Goal: Transaction & Acquisition: Purchase product/service

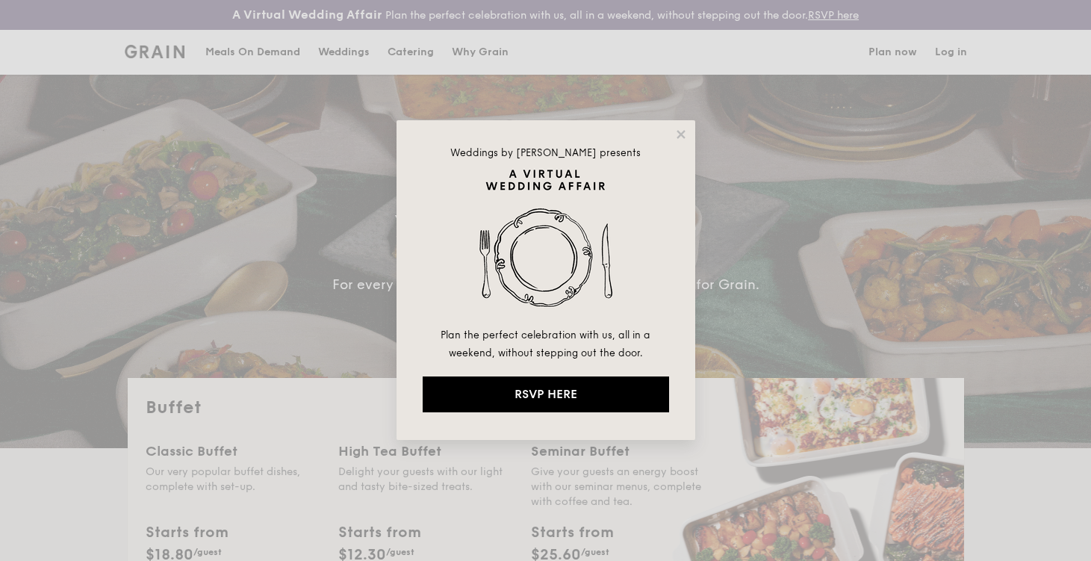
select select
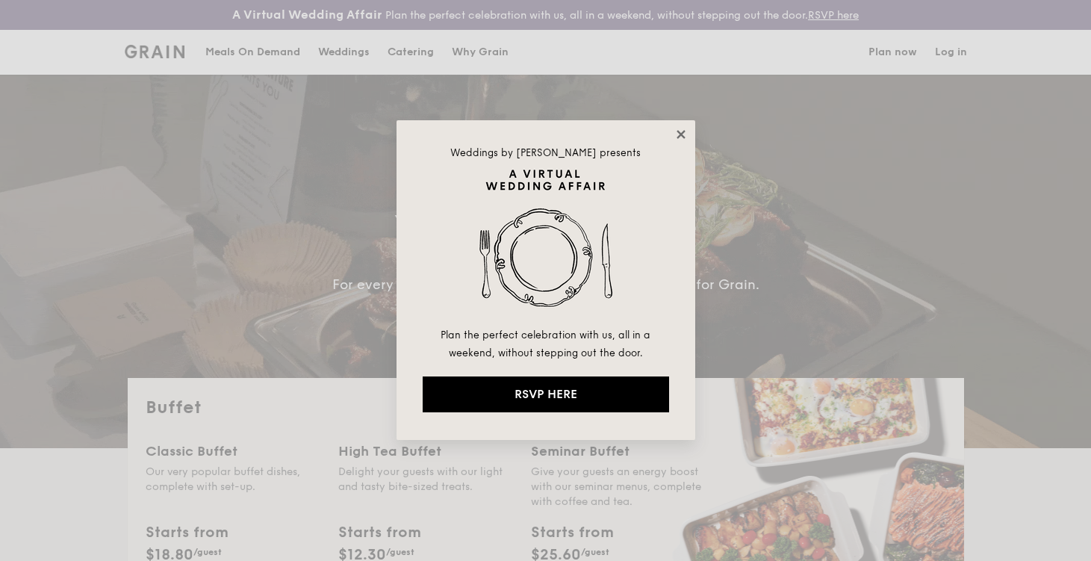
click at [681, 140] on icon at bounding box center [681, 134] width 13 height 13
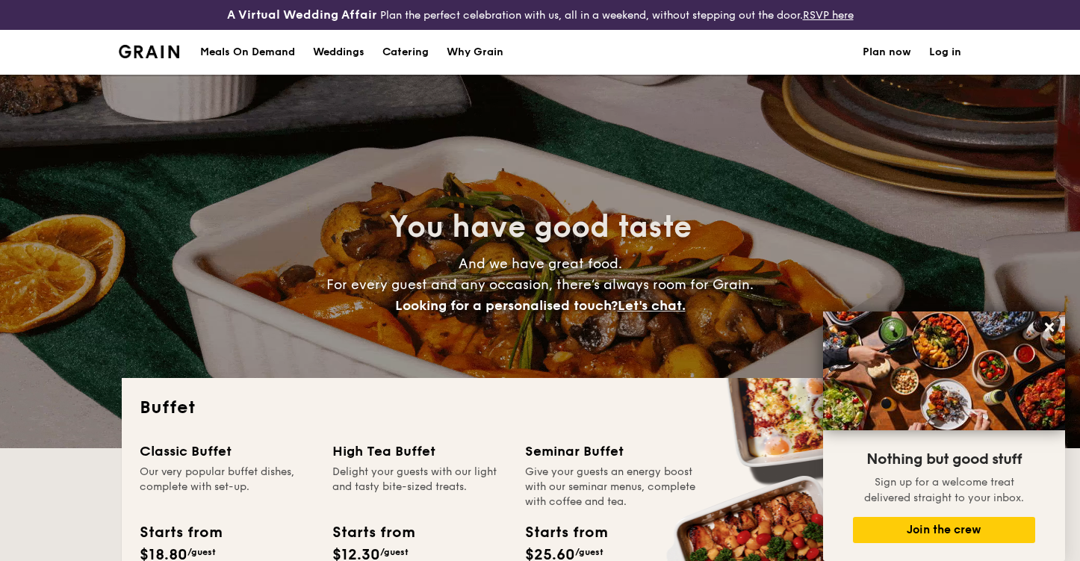
click at [242, 56] on div "Meals On Demand" at bounding box center [247, 52] width 95 height 45
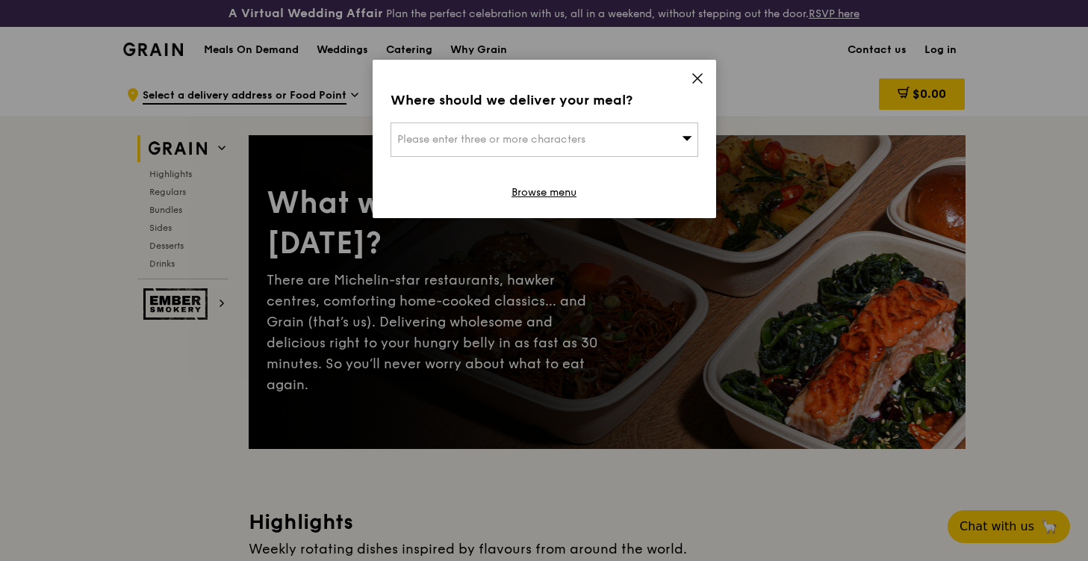
click at [704, 73] on icon at bounding box center [697, 78] width 13 height 13
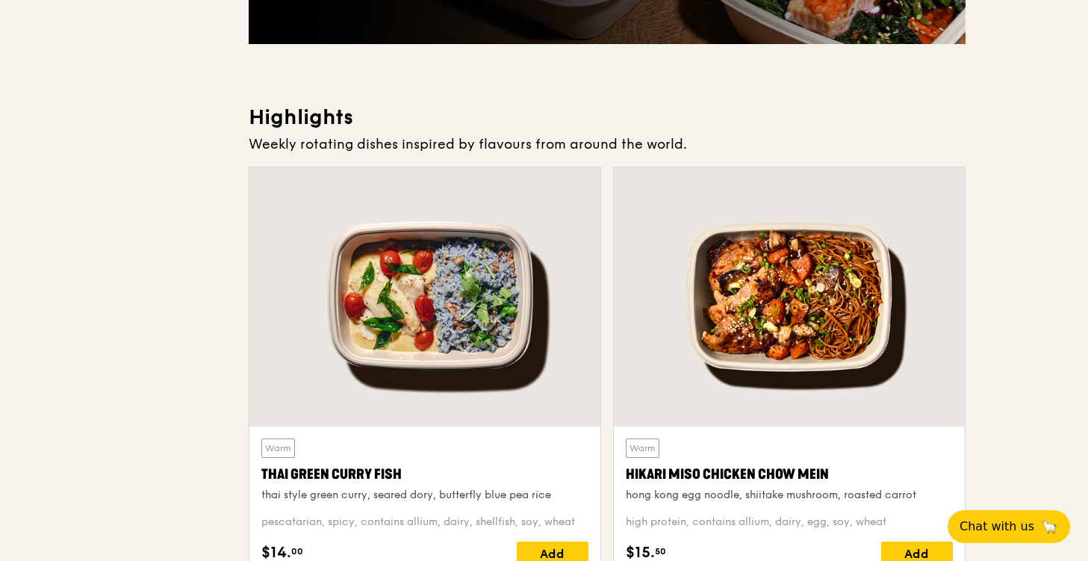
scroll to position [569, 0]
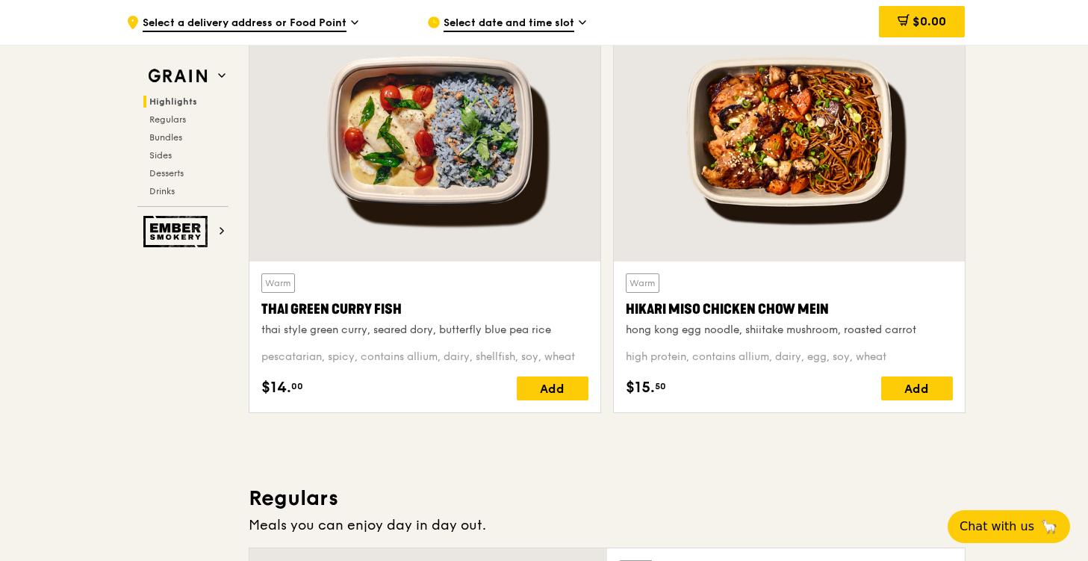
click at [525, 22] on span "Select date and time slot" at bounding box center [509, 24] width 131 height 16
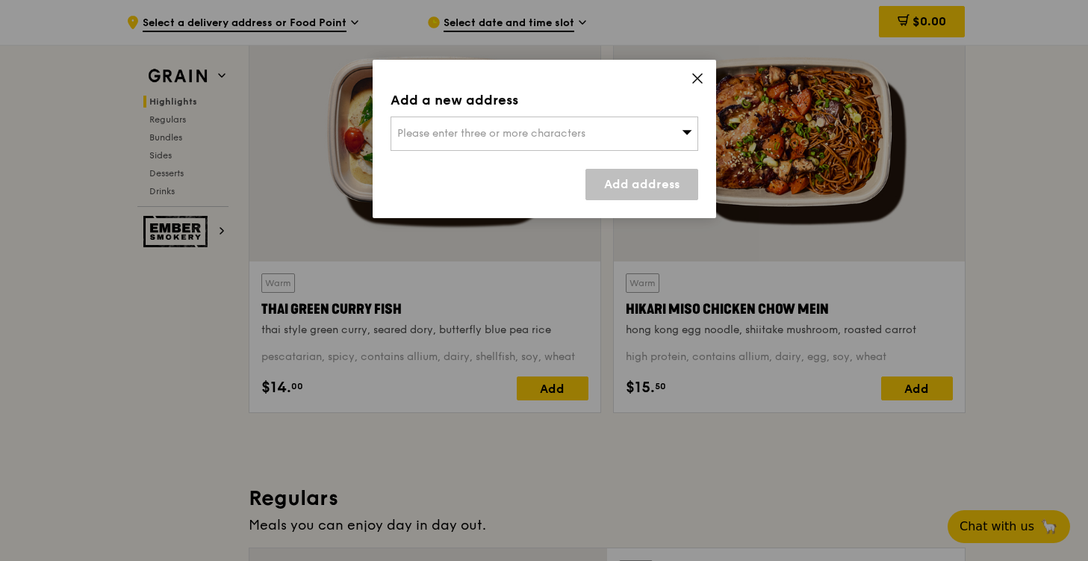
click at [699, 77] on icon at bounding box center [697, 78] width 9 height 9
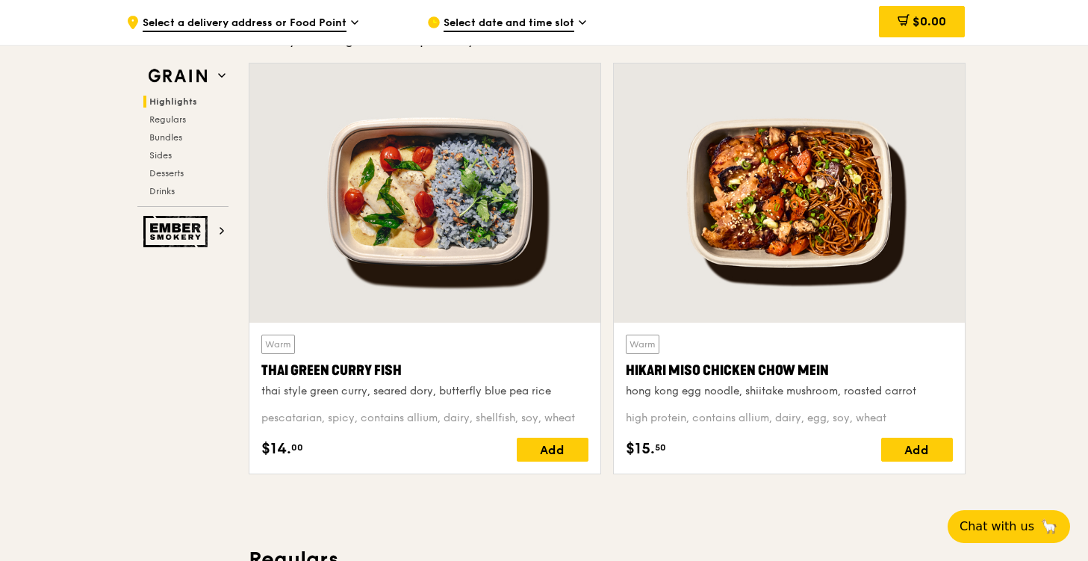
scroll to position [619, 0]
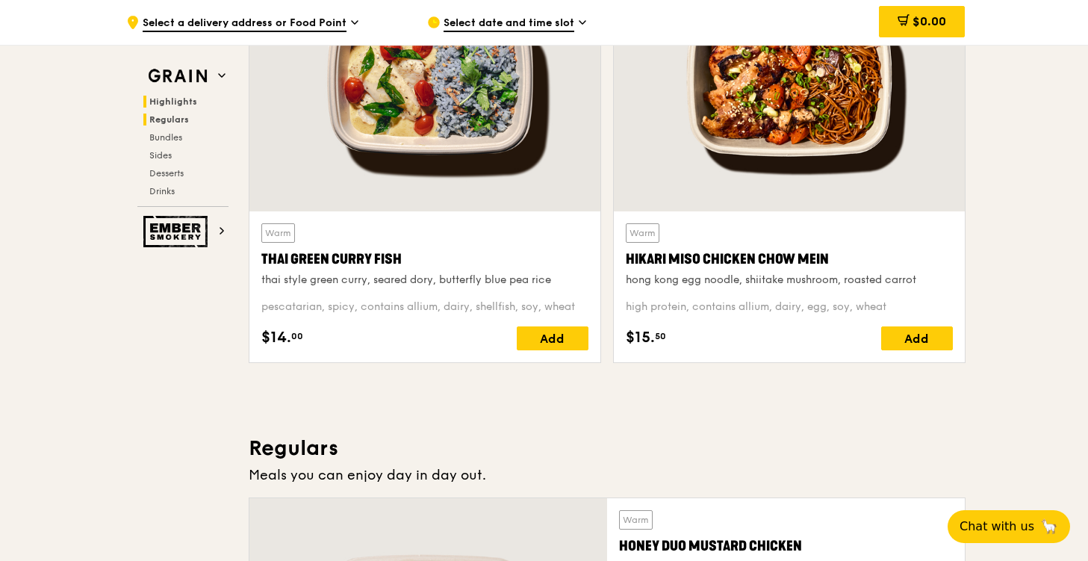
click at [179, 121] on span "Regulars" at bounding box center [169, 119] width 40 height 10
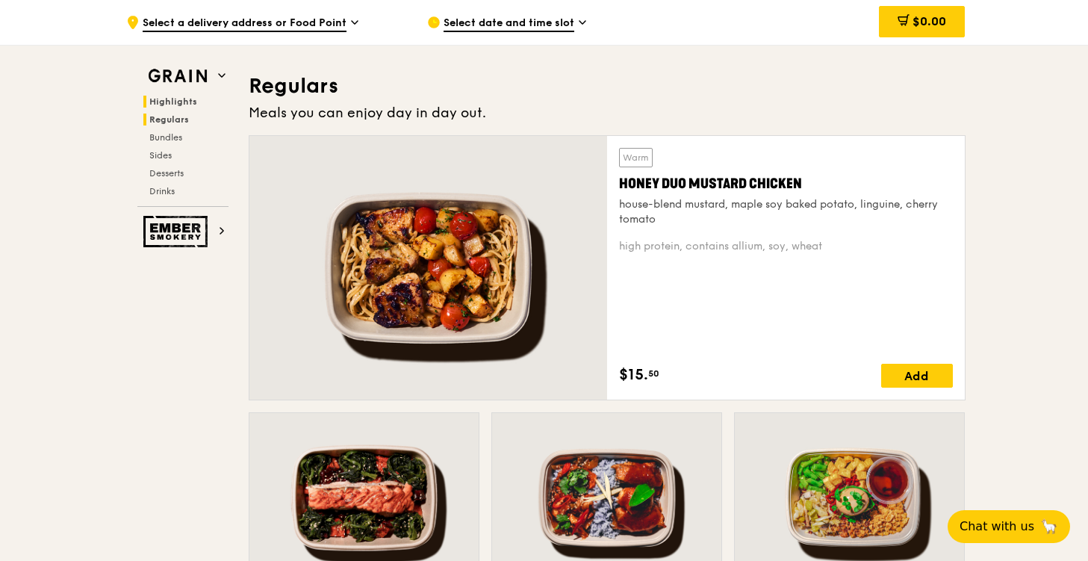
scroll to position [994, 0]
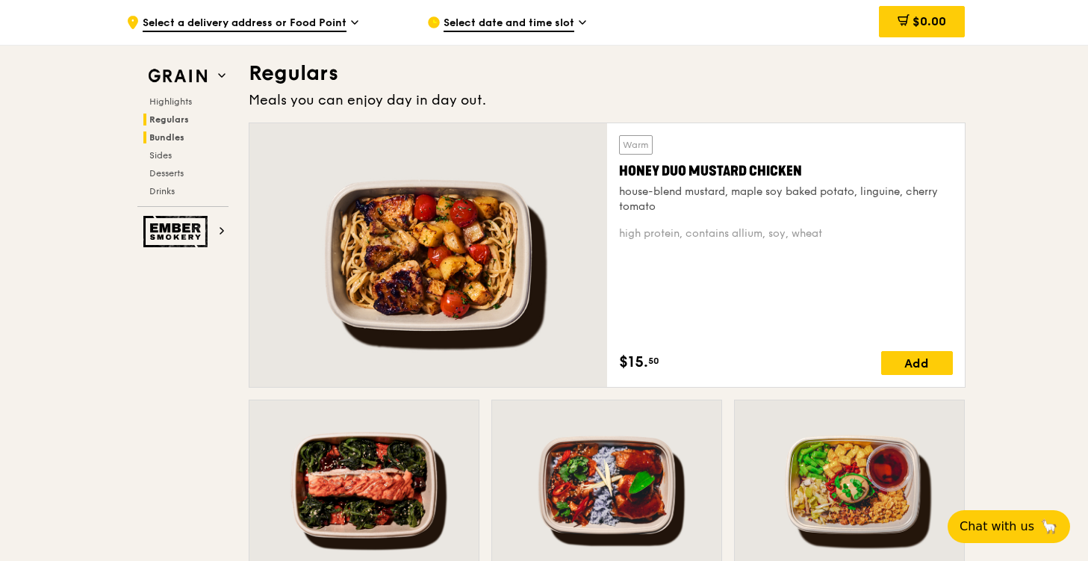
click at [175, 136] on span "Bundles" at bounding box center [166, 137] width 35 height 10
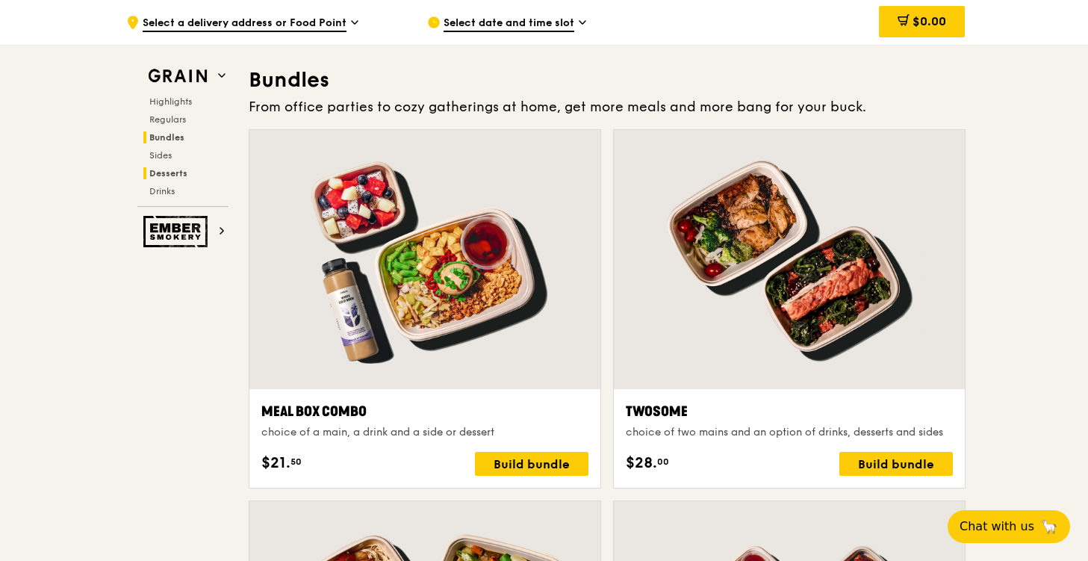
scroll to position [2163, 0]
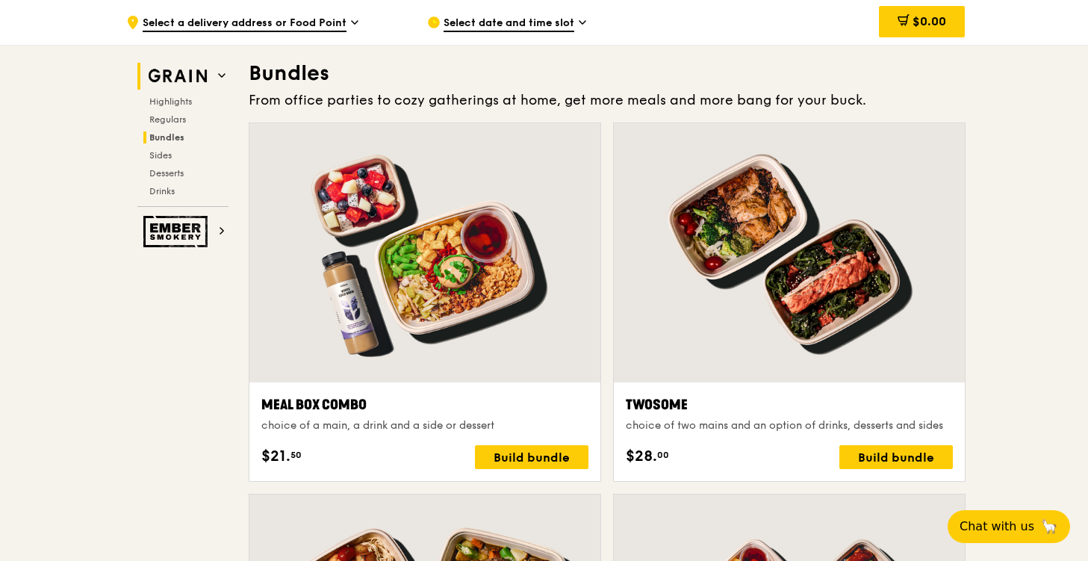
click at [182, 75] on img at bounding box center [177, 76] width 69 height 27
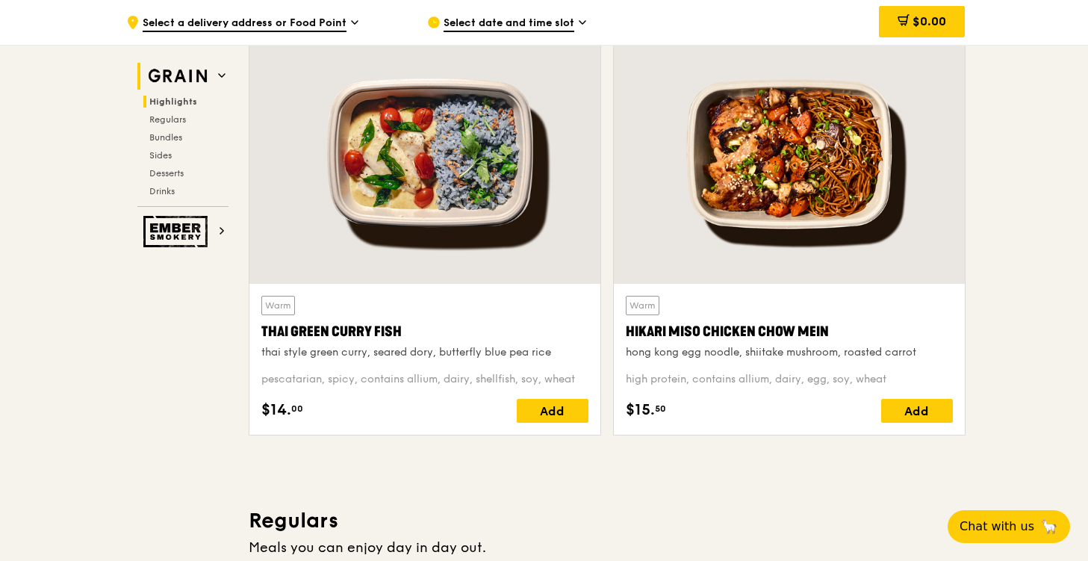
scroll to position [448, 0]
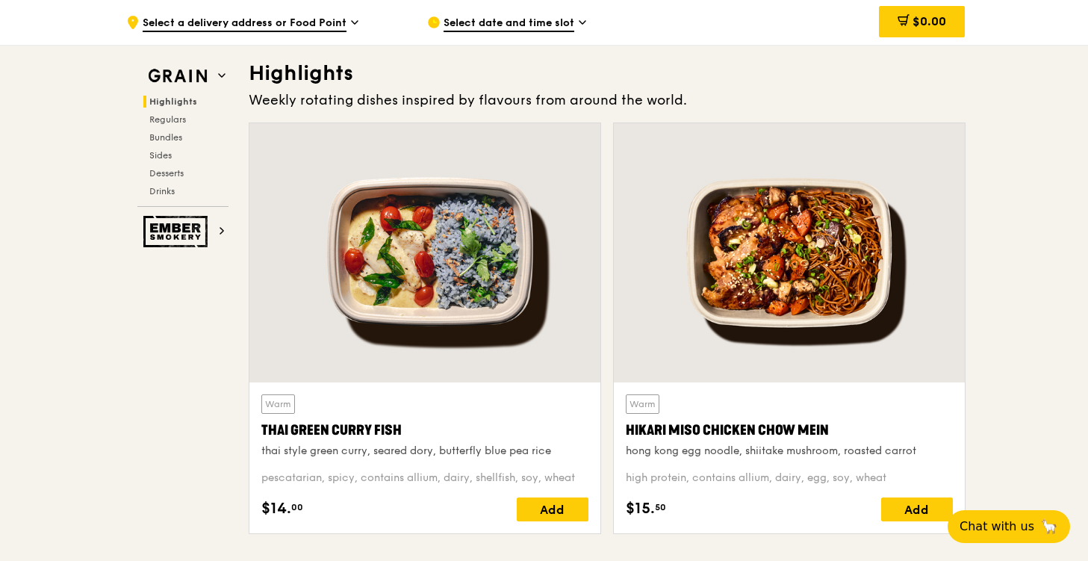
click at [295, 20] on span "Select a delivery address or Food Point" at bounding box center [245, 24] width 204 height 16
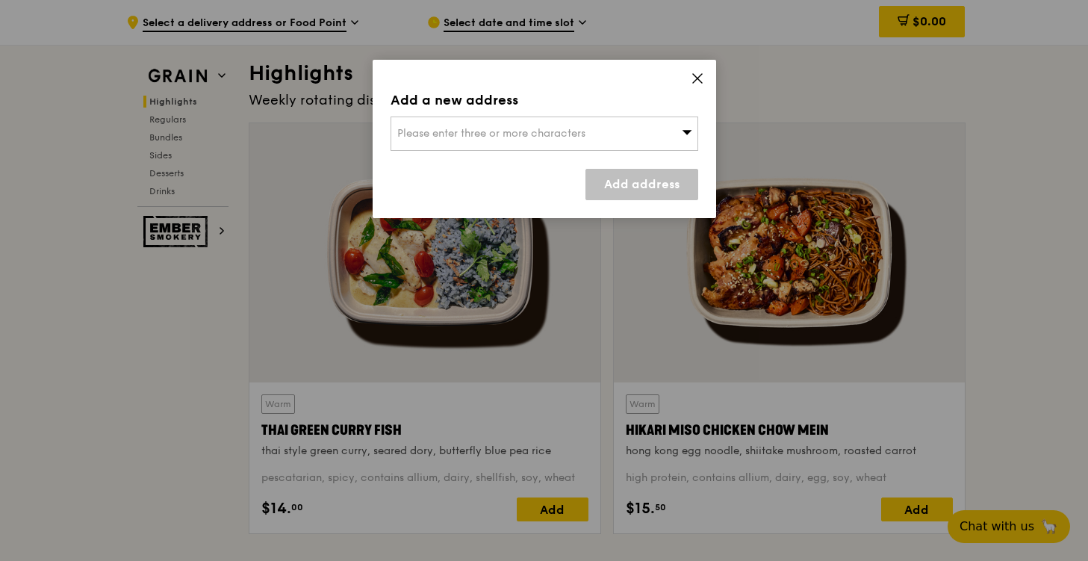
click at [548, 124] on div "Please enter three or more characters" at bounding box center [545, 134] width 308 height 34
click at [699, 78] on icon at bounding box center [697, 78] width 13 height 13
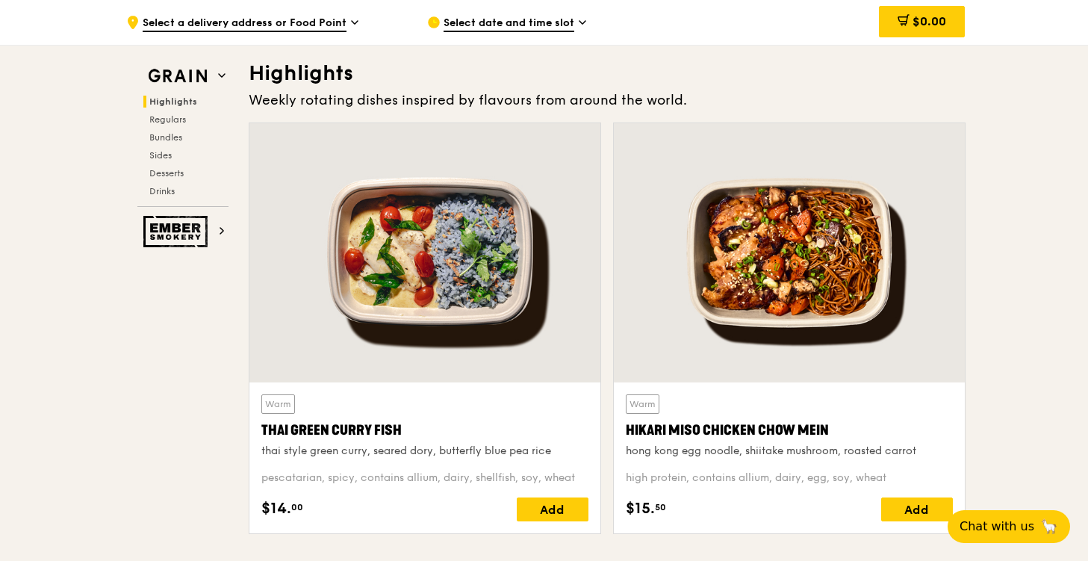
click at [542, 27] on span "Select date and time slot" at bounding box center [509, 24] width 131 height 16
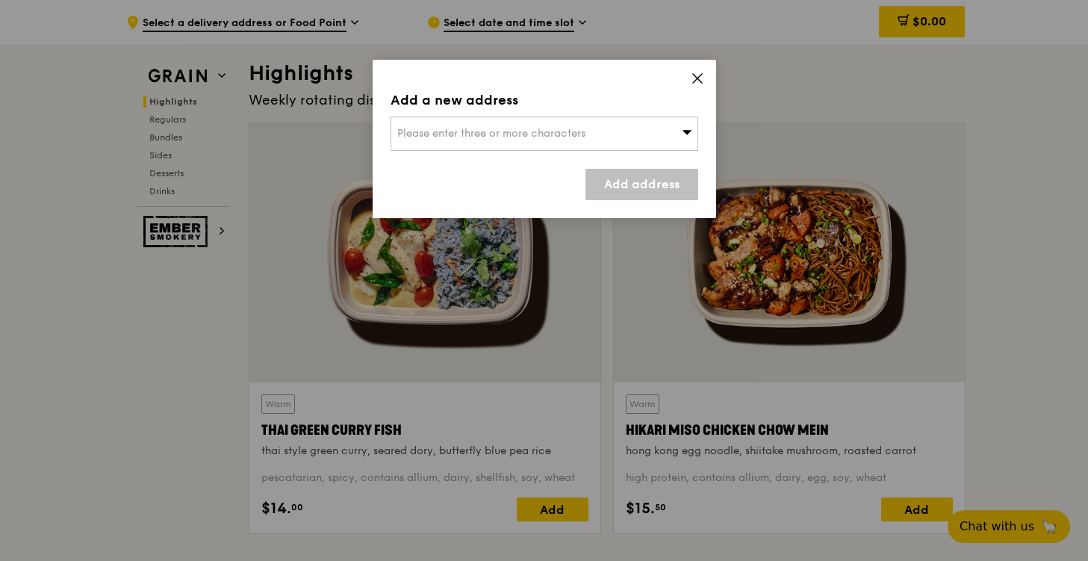
click at [703, 73] on icon at bounding box center [697, 78] width 13 height 13
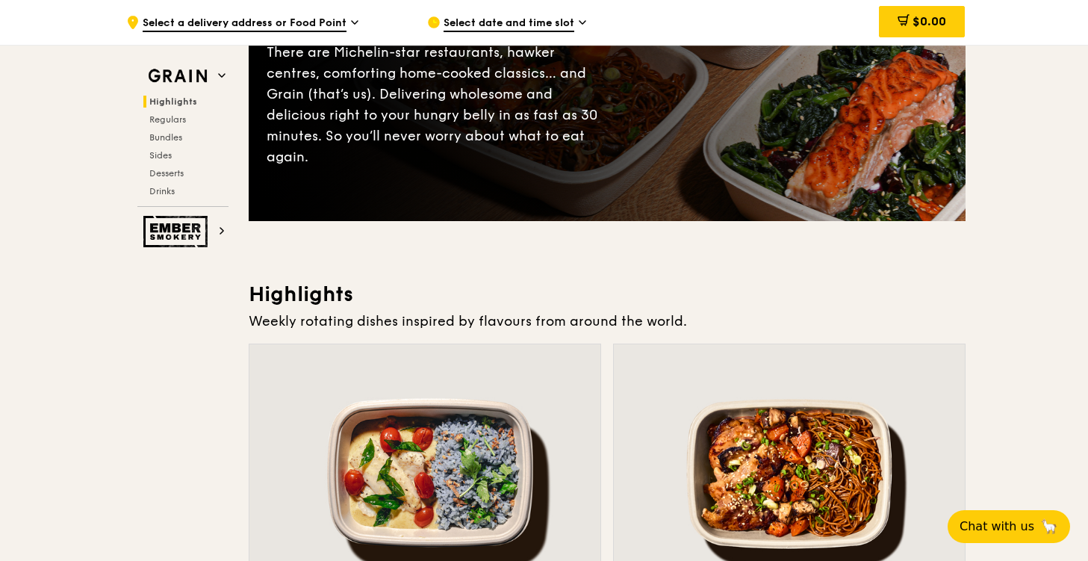
scroll to position [480, 0]
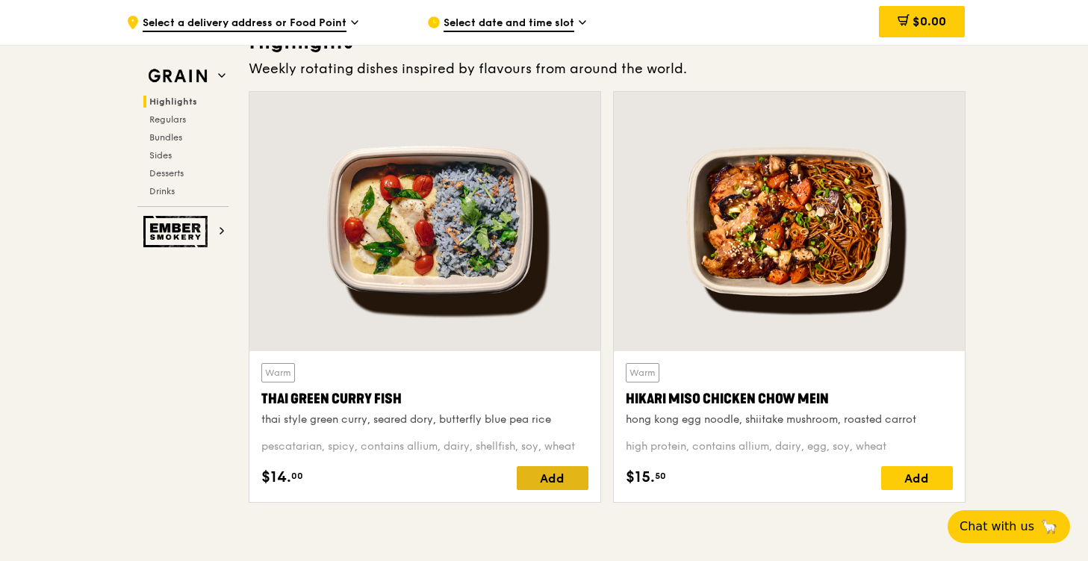
click at [563, 477] on div "Add" at bounding box center [553, 478] width 72 height 24
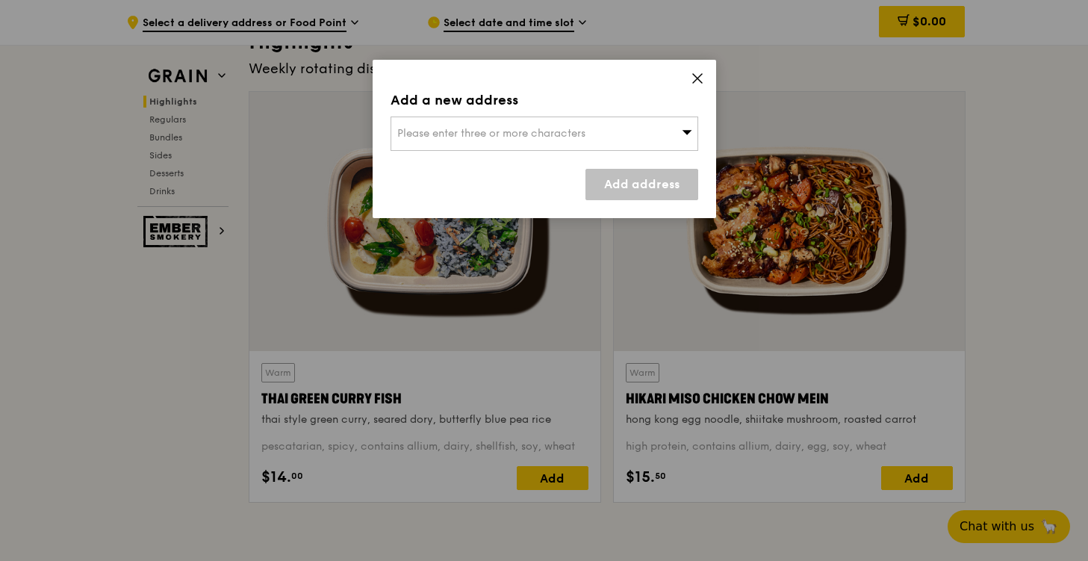
click at [584, 141] on div "Please enter three or more characters" at bounding box center [545, 134] width 308 height 34
type input "[EMAIL_ADDRESS][DOMAIN_NAME]"
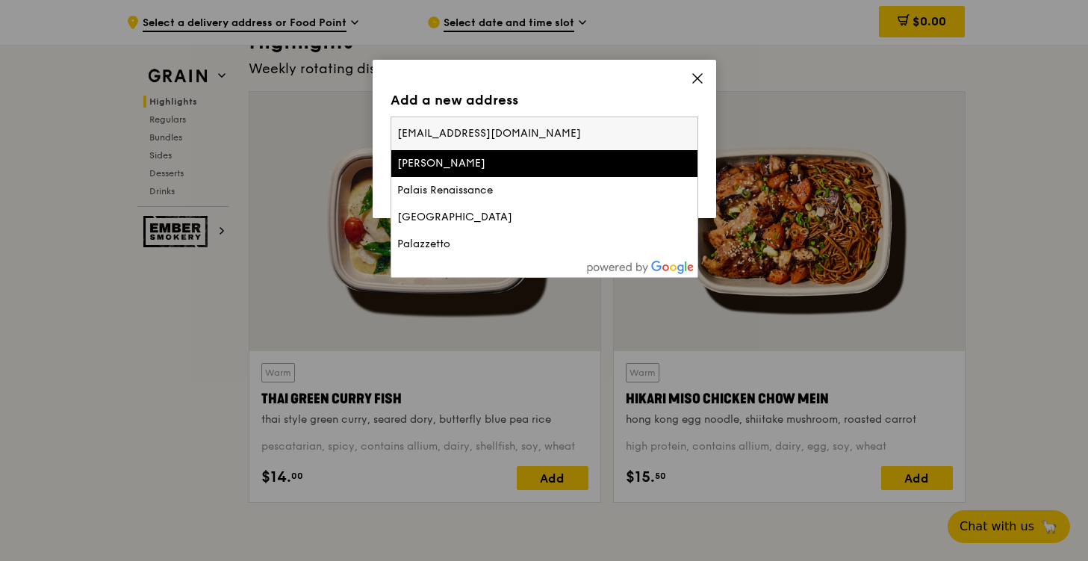
click at [634, 128] on input "[EMAIL_ADDRESS][DOMAIN_NAME]" at bounding box center [544, 133] width 306 height 33
click at [653, 87] on div "Add a new address Please enter three or more characters [EMAIL_ADDRESS][DOMAIN_…" at bounding box center [545, 139] width 344 height 158
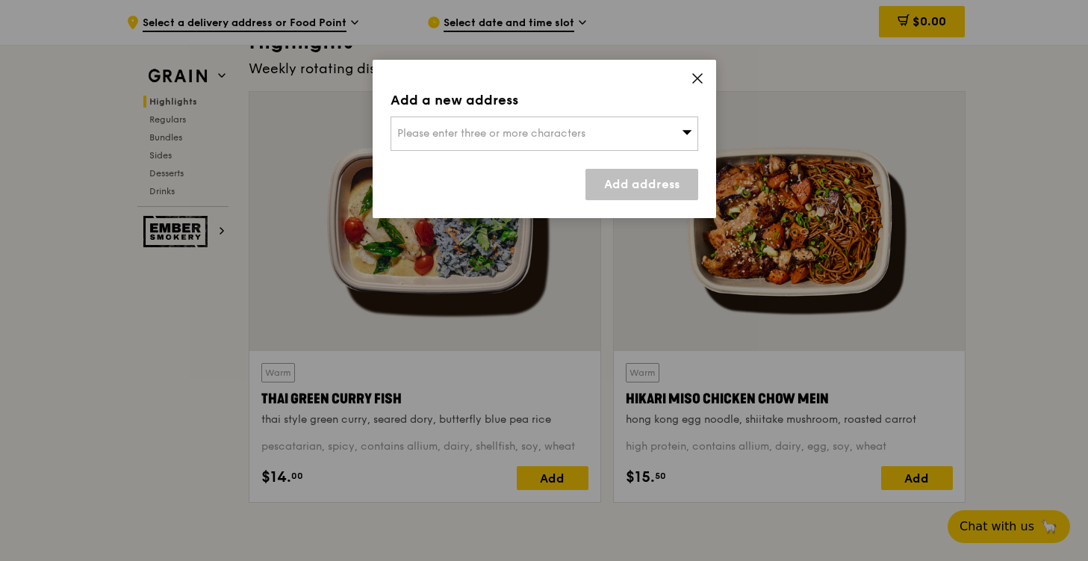
click at [574, 128] on span "Please enter three or more characters" at bounding box center [491, 133] width 188 height 13
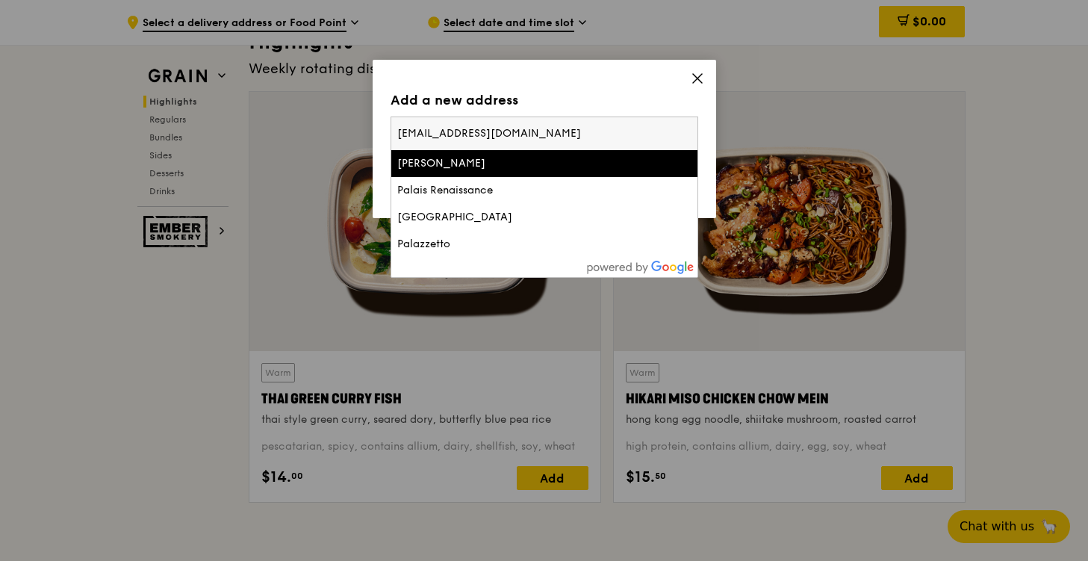
drag, startPoint x: 570, startPoint y: 131, endPoint x: 379, endPoint y: 108, distance: 191.9
click at [379, 108] on div "Add a new address Please enter three or more characters [EMAIL_ADDRESS][DOMAIN_…" at bounding box center [545, 139] width 344 height 158
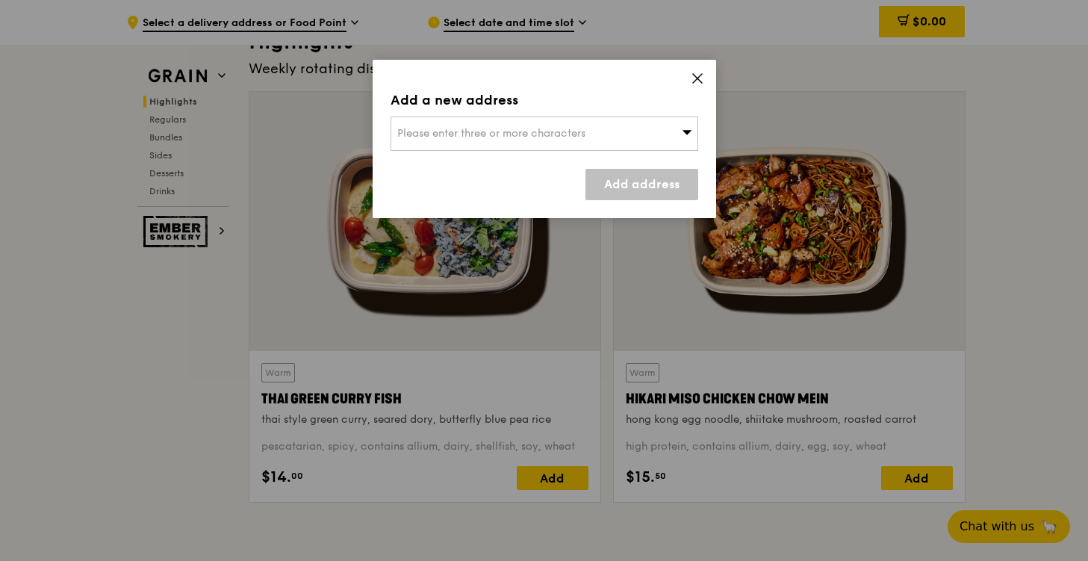
click at [500, 128] on div "Please enter three or more characters" at bounding box center [545, 134] width 308 height 34
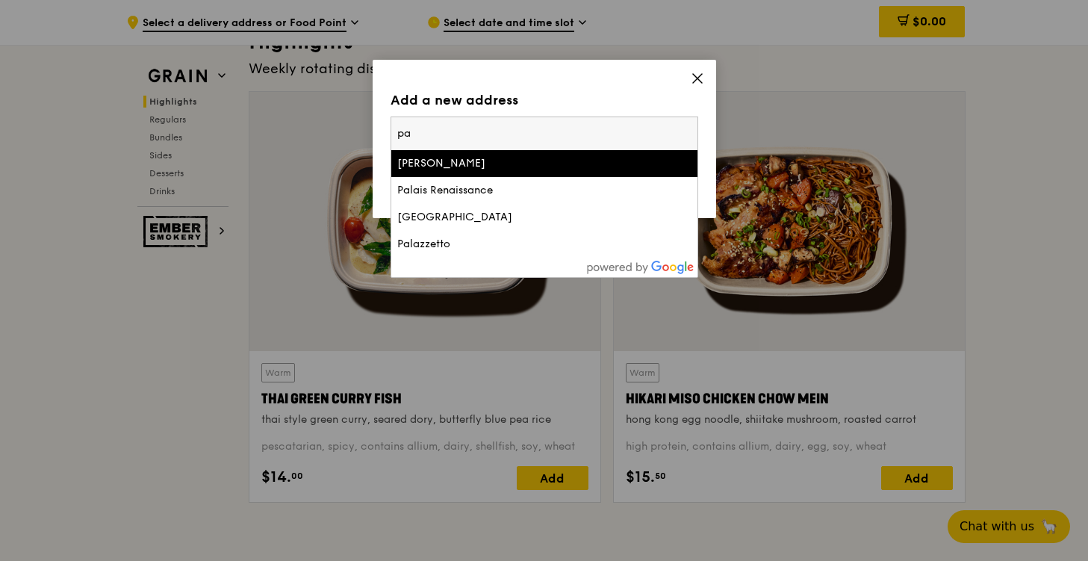
type input "p"
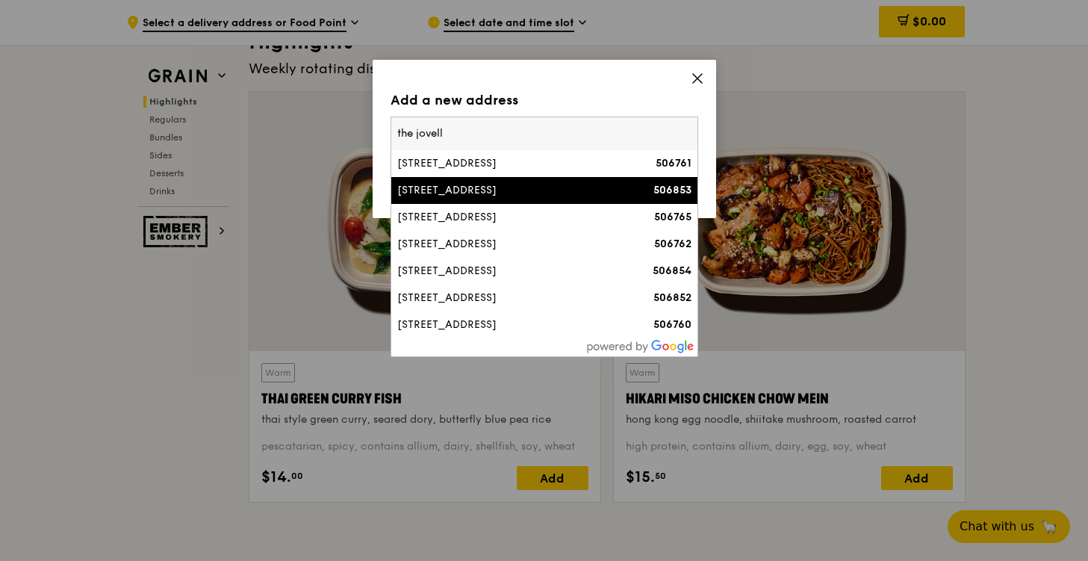
type input "the jovell"
click at [509, 193] on div "[STREET_ADDRESS]" at bounding box center [507, 190] width 221 height 15
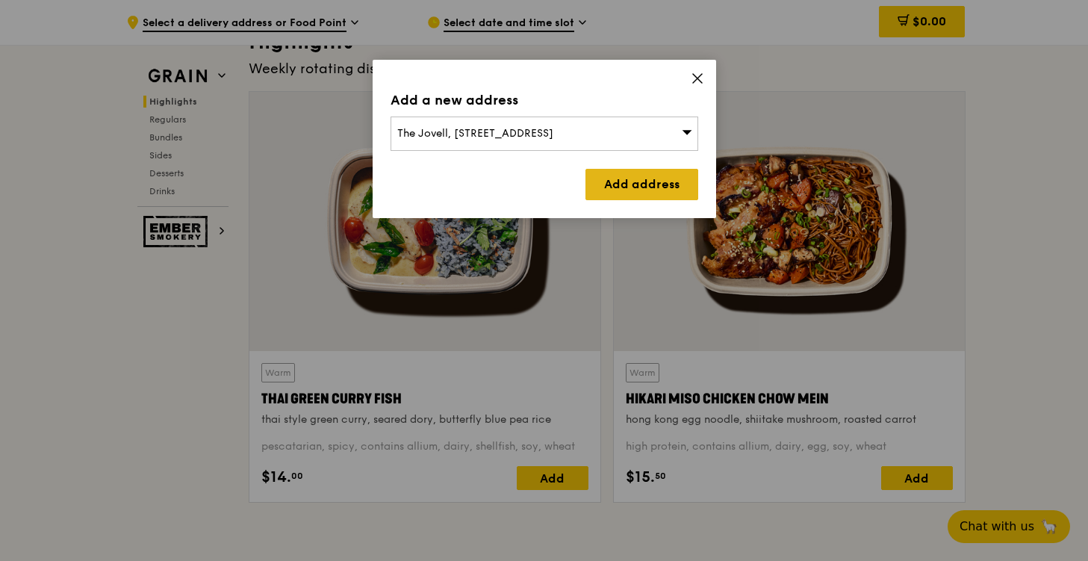
click at [654, 182] on link "Add address" at bounding box center [642, 184] width 113 height 31
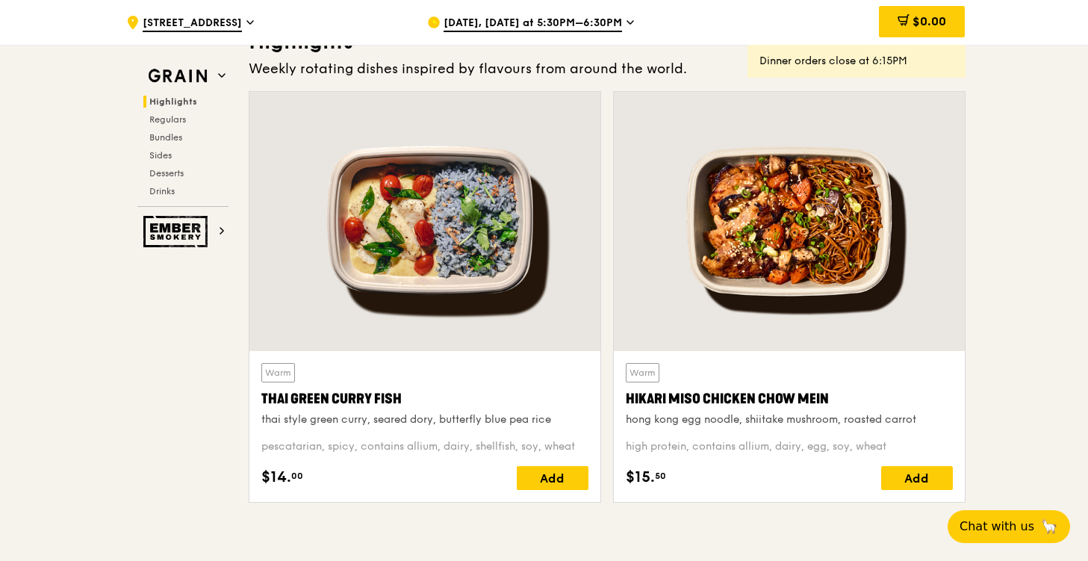
click at [591, 28] on span "[DATE], [DATE] at 5:30PM–6:30PM" at bounding box center [533, 24] width 179 height 16
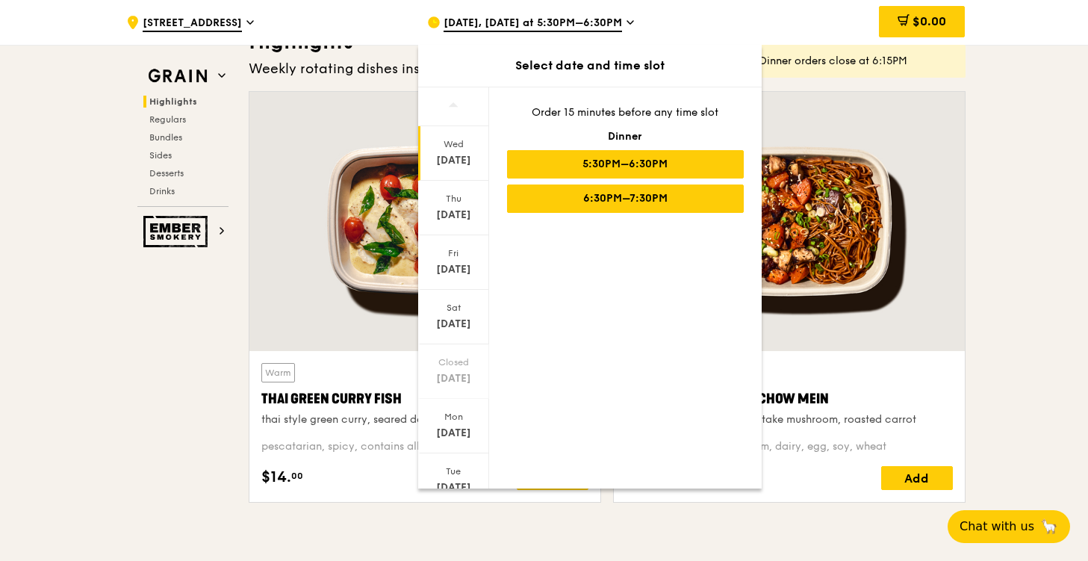
click at [618, 199] on div "6:30PM–7:30PM" at bounding box center [625, 198] width 237 height 28
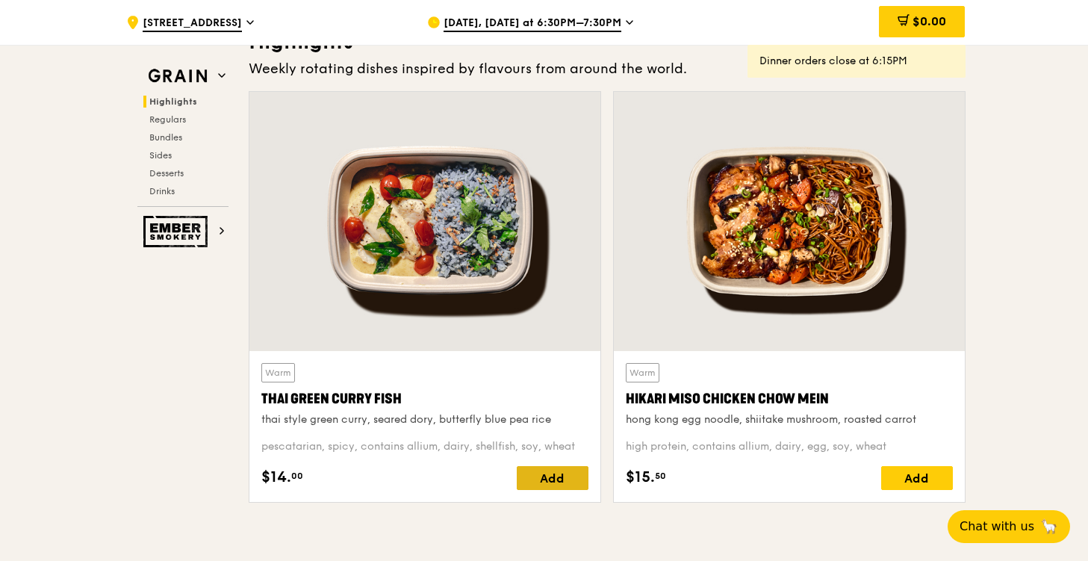
click at [539, 477] on div "Add" at bounding box center [553, 478] width 72 height 24
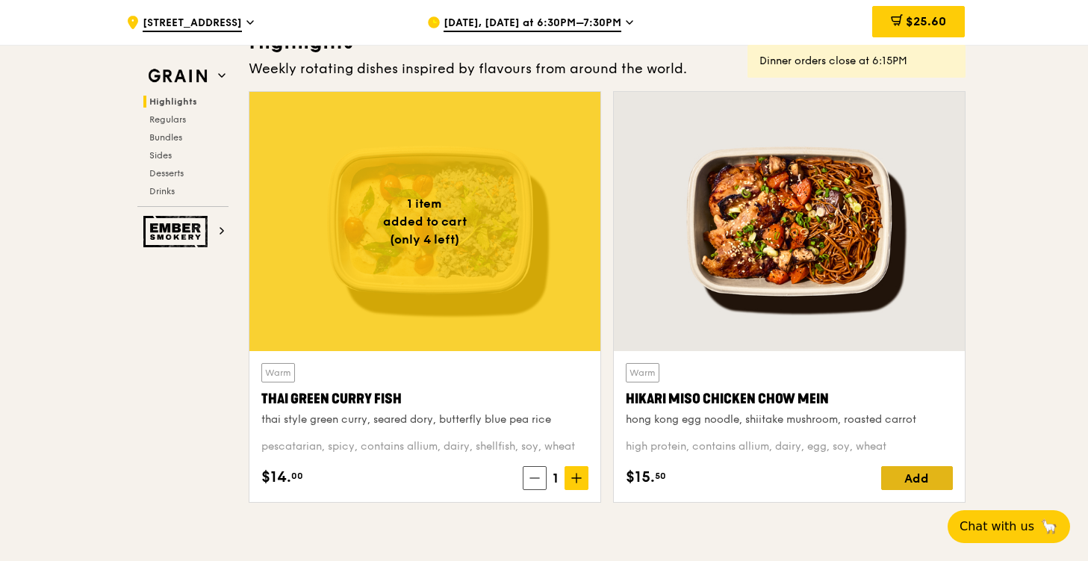
click at [930, 474] on div "Add" at bounding box center [917, 478] width 72 height 24
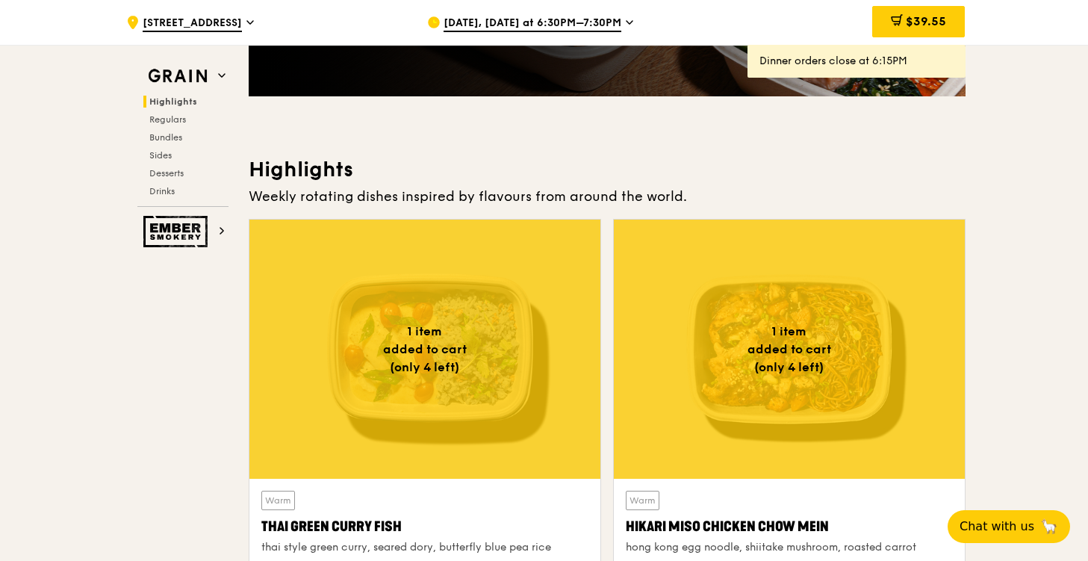
scroll to position [26, 0]
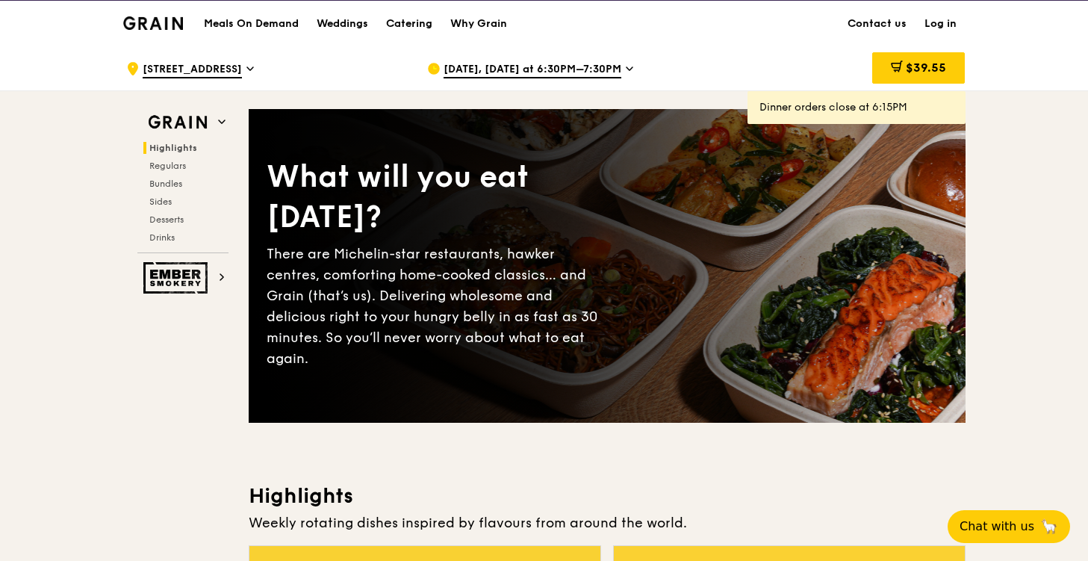
click at [595, 72] on span "[DATE], [DATE] at 6:30PM–7:30PM" at bounding box center [533, 70] width 178 height 16
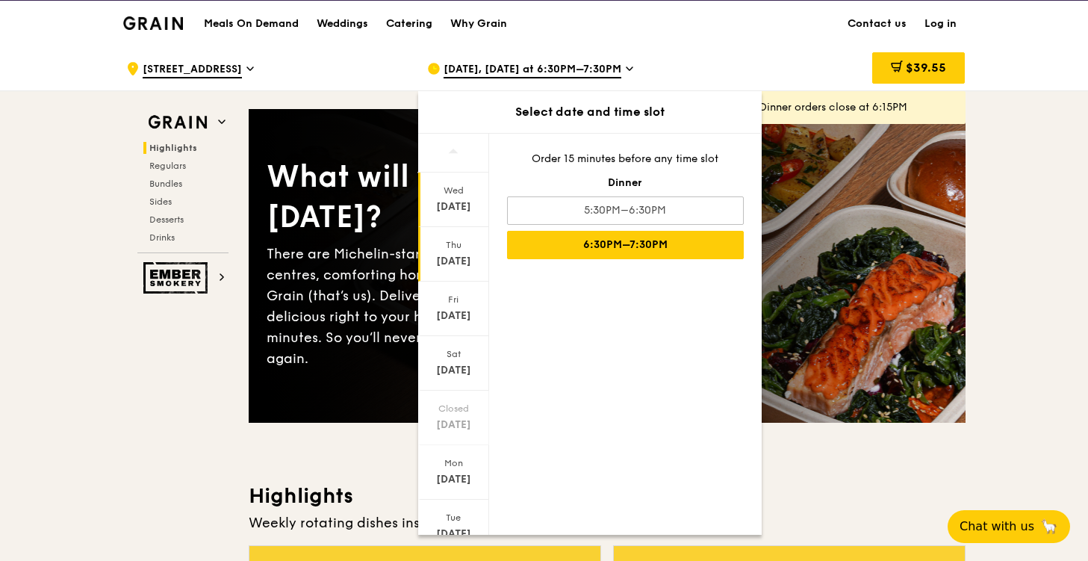
click at [447, 240] on div "Thu" at bounding box center [454, 245] width 66 height 12
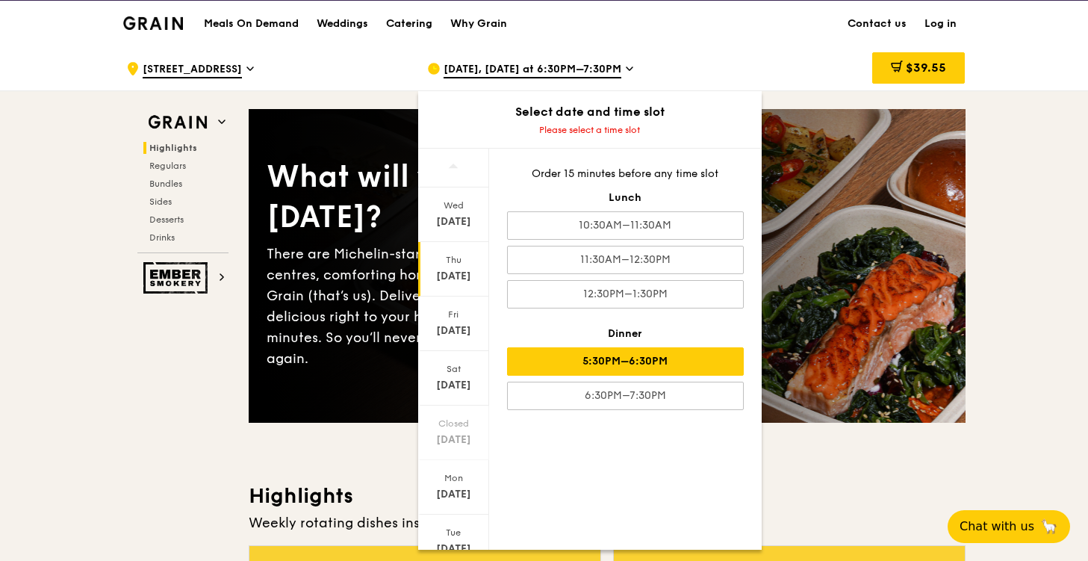
click at [679, 368] on div "5:30PM–6:30PM" at bounding box center [625, 361] width 237 height 28
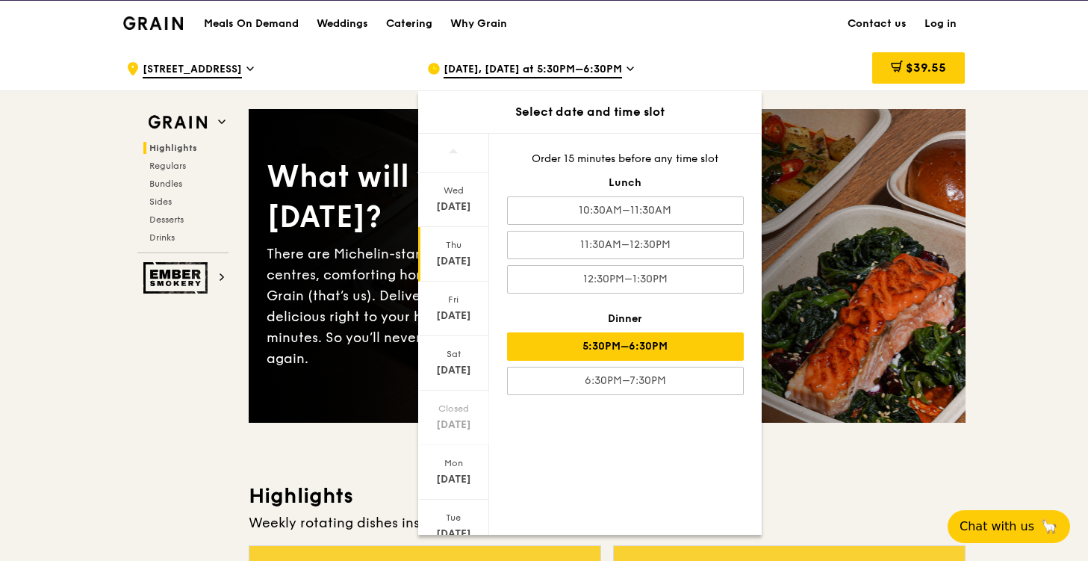
scroll to position [270, 0]
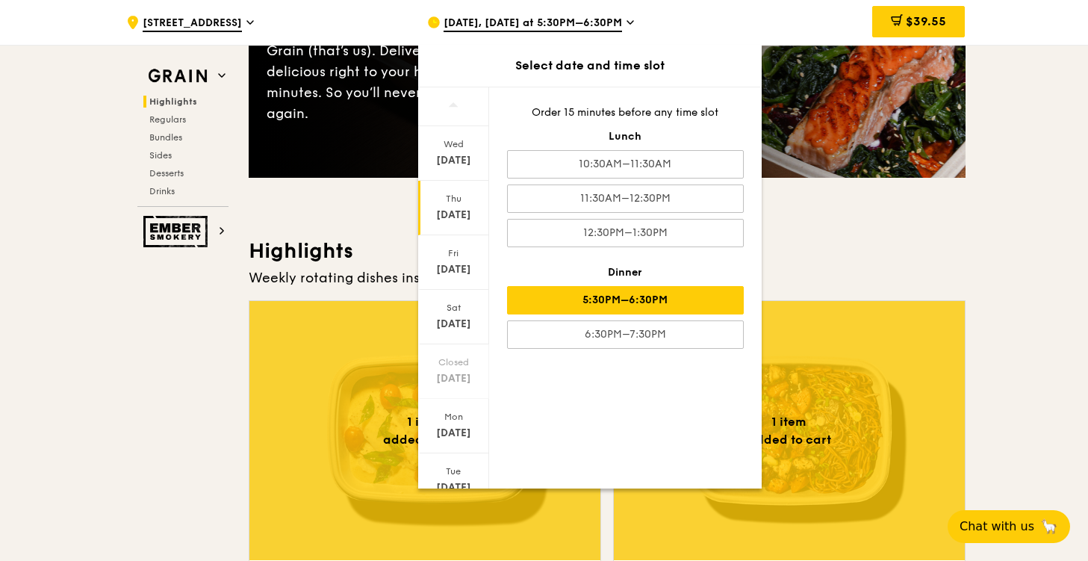
click at [908, 292] on div "Highlights Weekly rotating dishes inspired by flavours from around the world. 1…" at bounding box center [607, 481] width 717 height 486
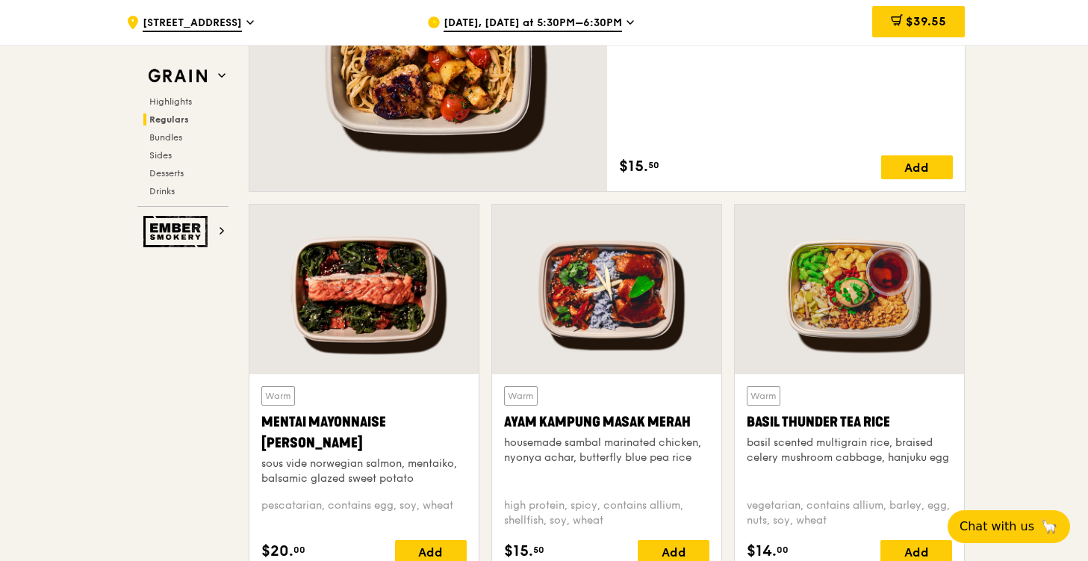
scroll to position [1448, 0]
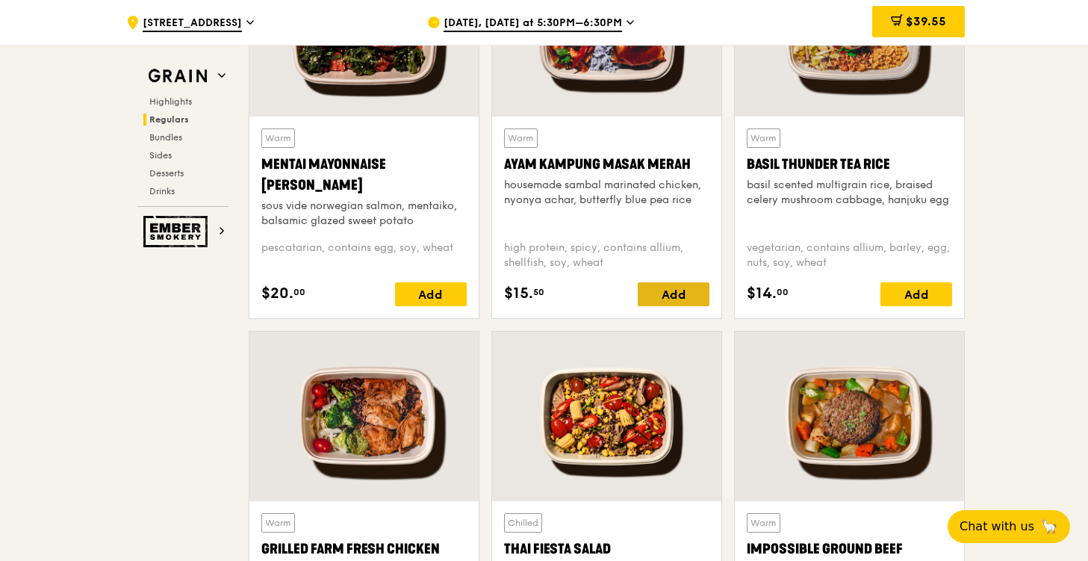
click at [683, 297] on div "Add" at bounding box center [674, 294] width 72 height 24
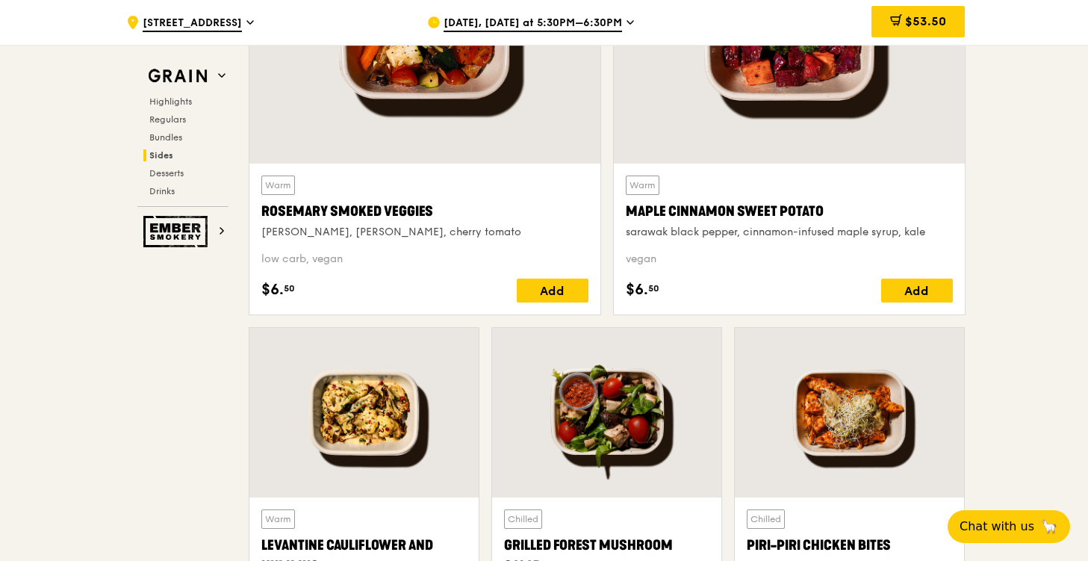
scroll to position [3788, 0]
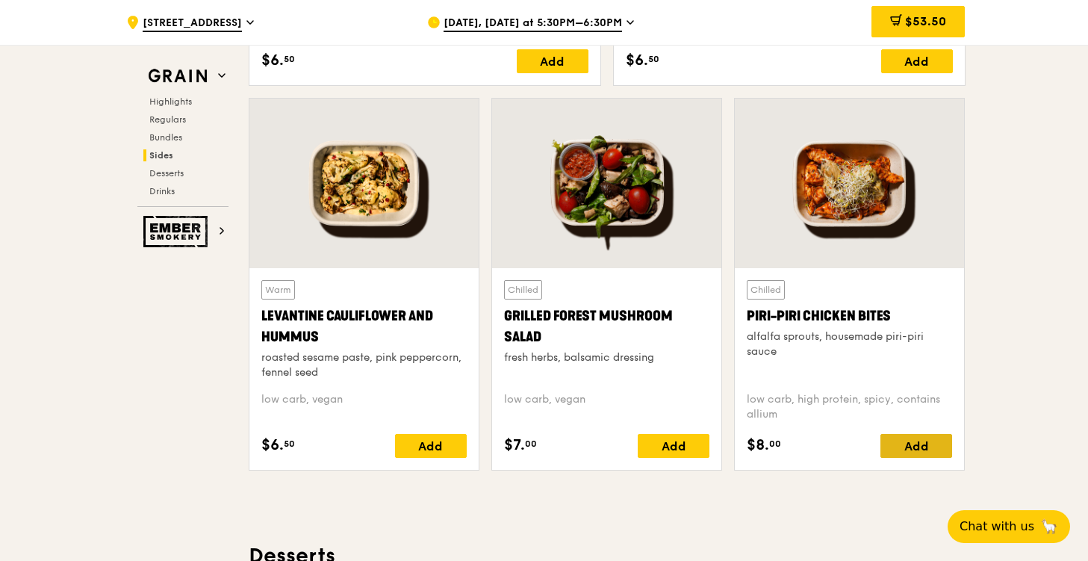
click at [908, 446] on div "Add" at bounding box center [917, 446] width 72 height 24
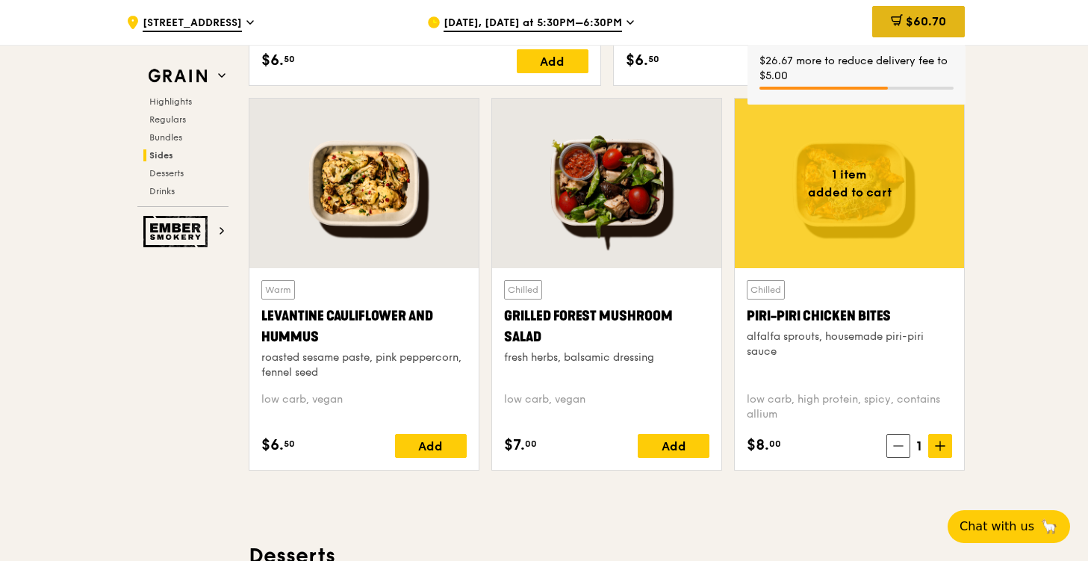
click at [922, 21] on span "$60.70" at bounding box center [926, 21] width 40 height 14
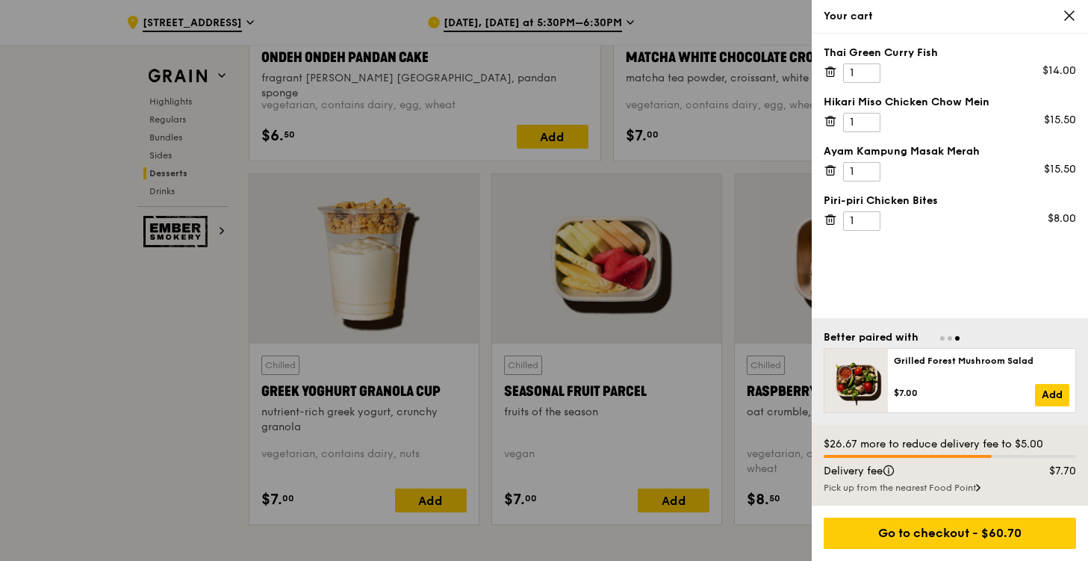
scroll to position [4739, 0]
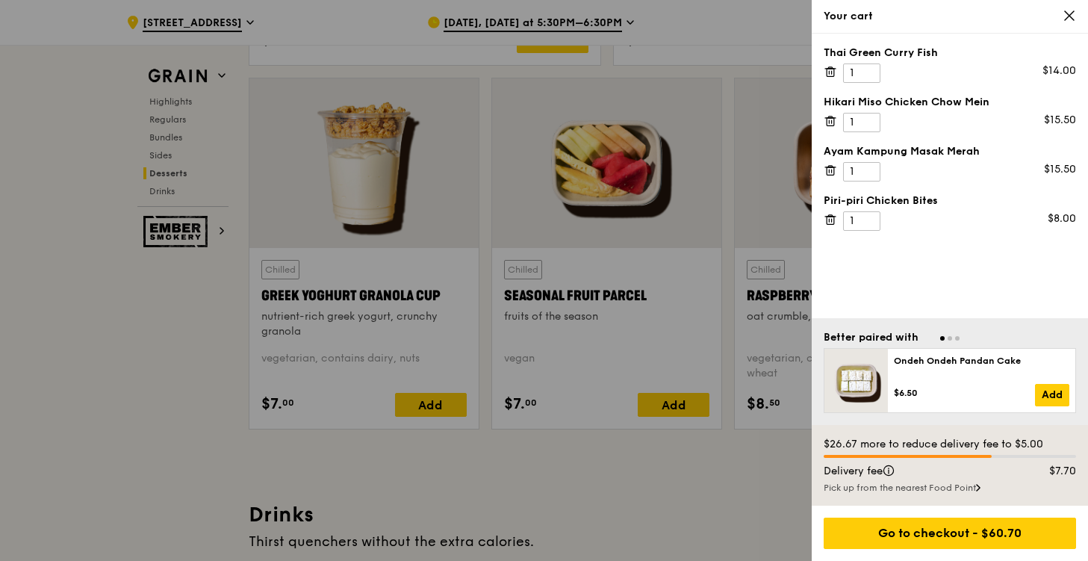
click at [1067, 10] on icon at bounding box center [1069, 15] width 13 height 13
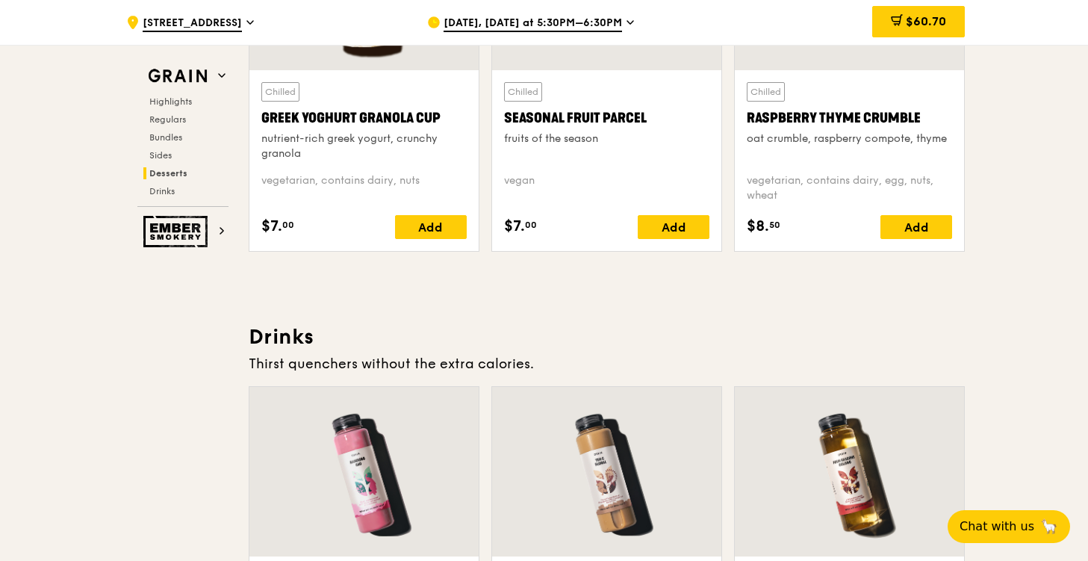
scroll to position [4779, 0]
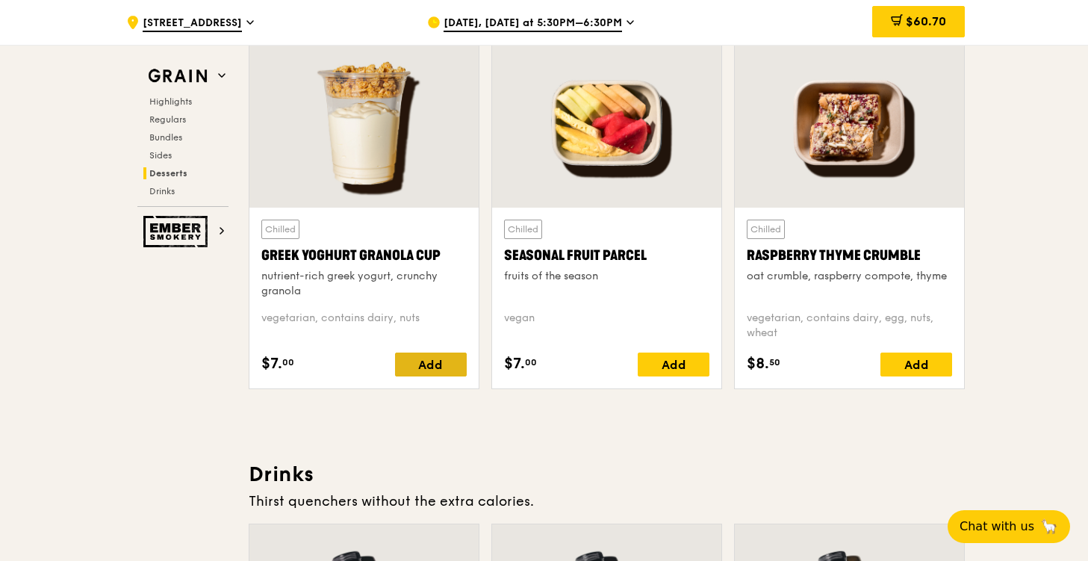
click at [418, 369] on div "Add" at bounding box center [431, 365] width 72 height 24
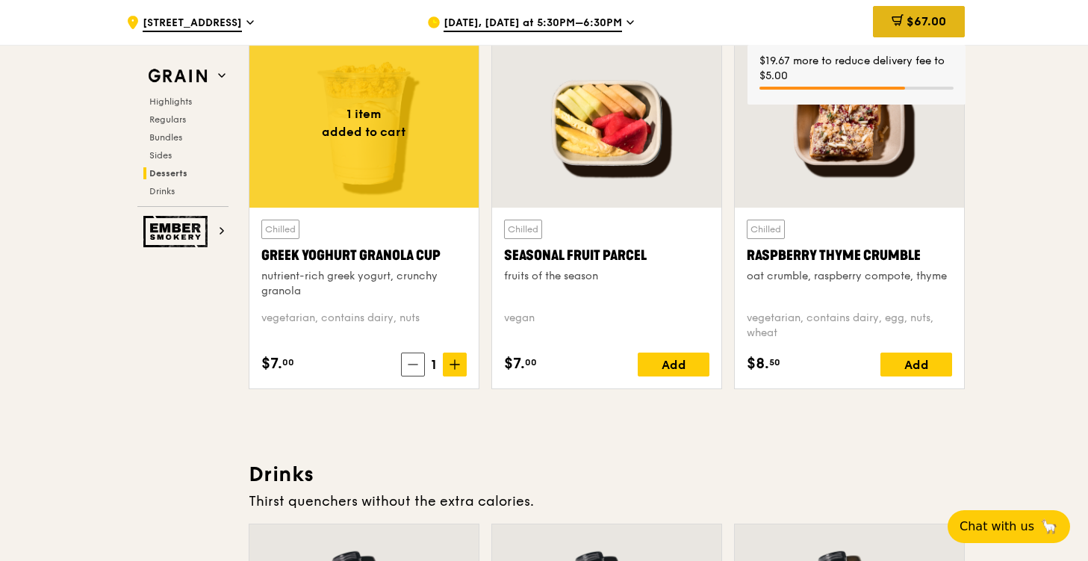
click at [944, 12] on div "$67.00" at bounding box center [919, 21] width 92 height 31
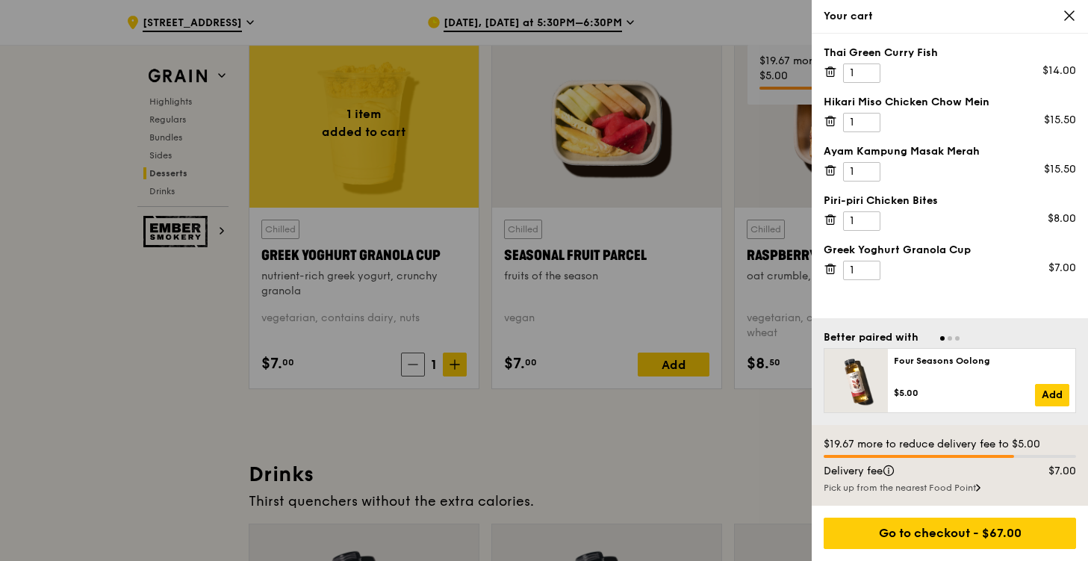
scroll to position [5155, 0]
